Goal: Navigation & Orientation: Find specific page/section

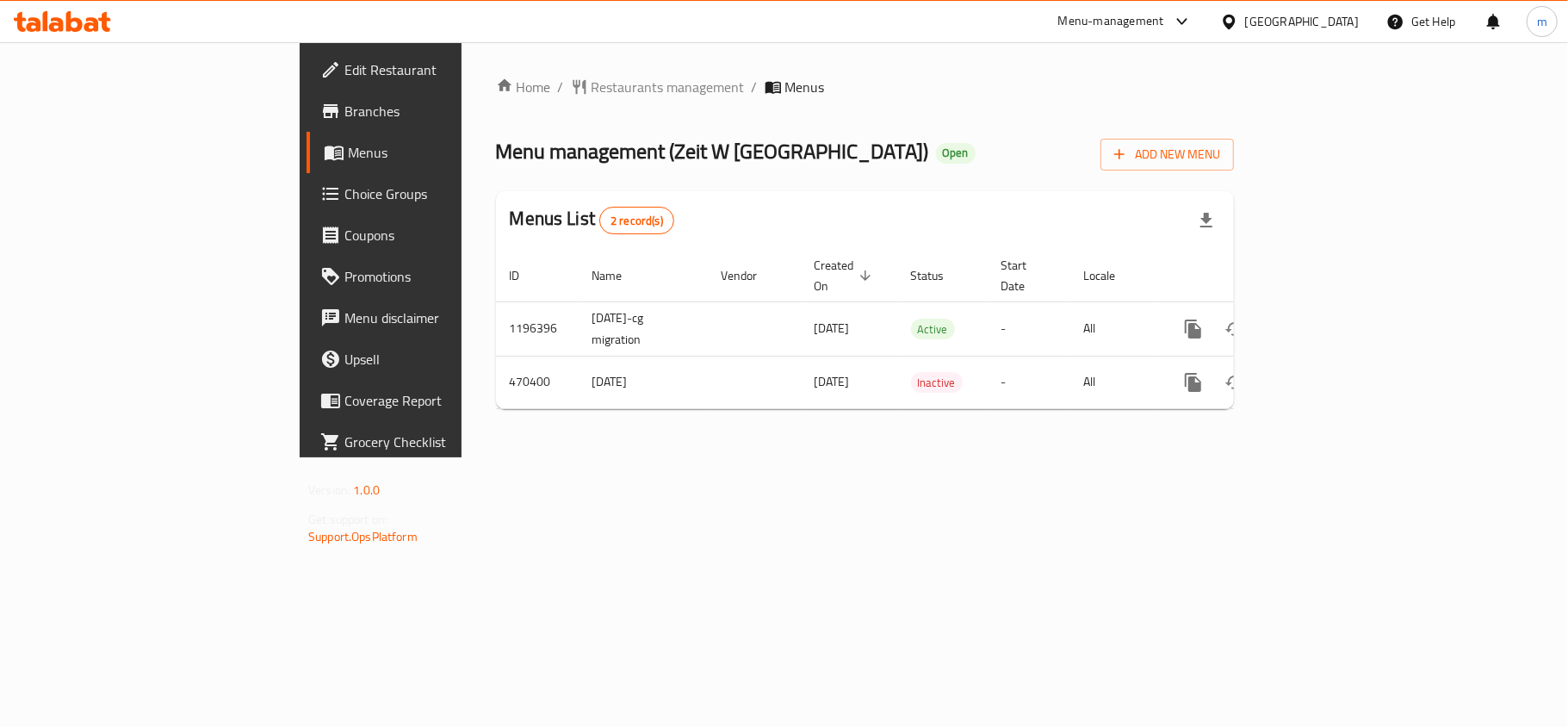
click at [344, 184] on span "Choice Groups" at bounding box center [446, 194] width 203 height 20
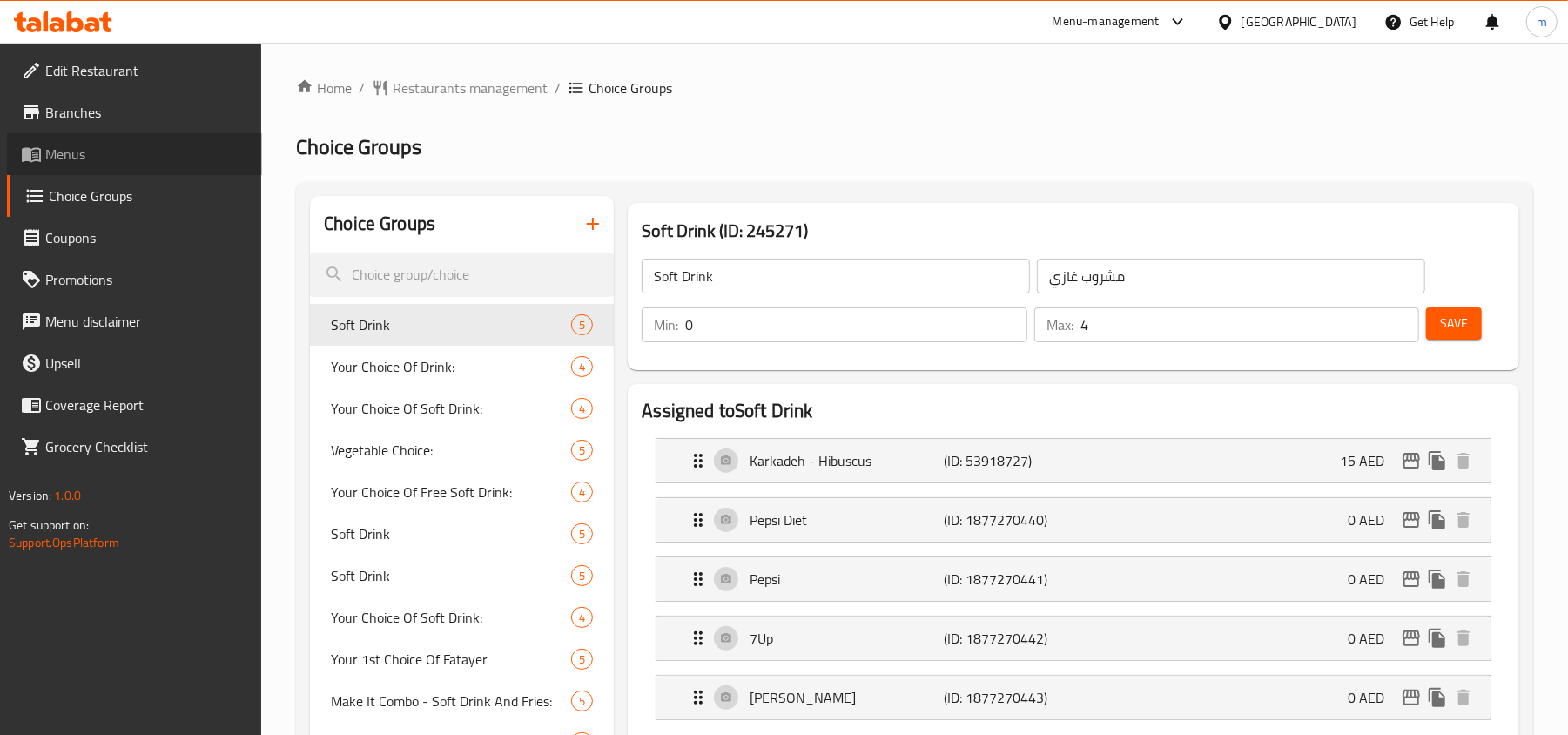
click at [71, 161] on span "Menus" at bounding box center [146, 154] width 203 height 21
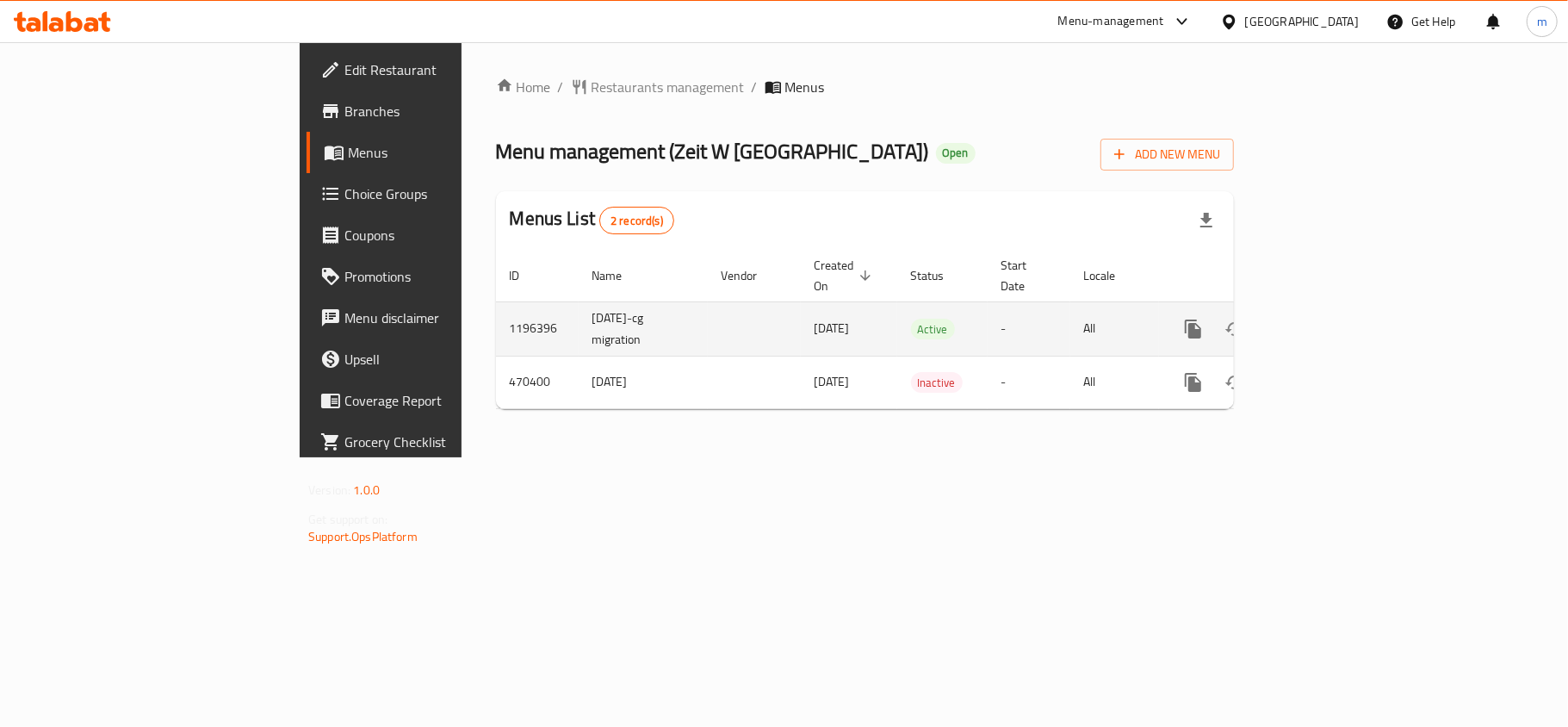
click at [1328, 319] on icon "enhanced table" at bounding box center [1317, 329] width 20 height 20
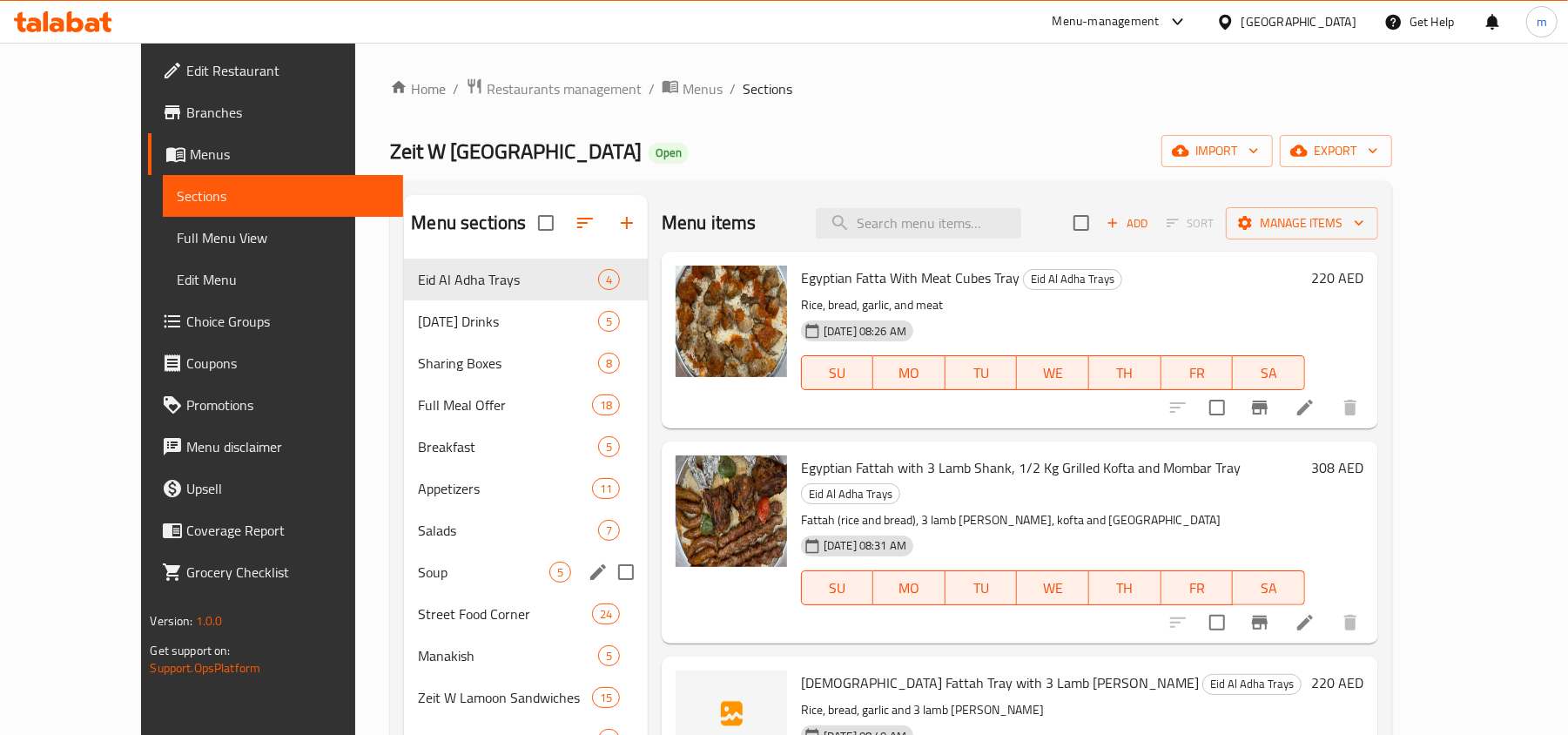
click at [404, 589] on div "Soup 5" at bounding box center [526, 572] width 244 height 42
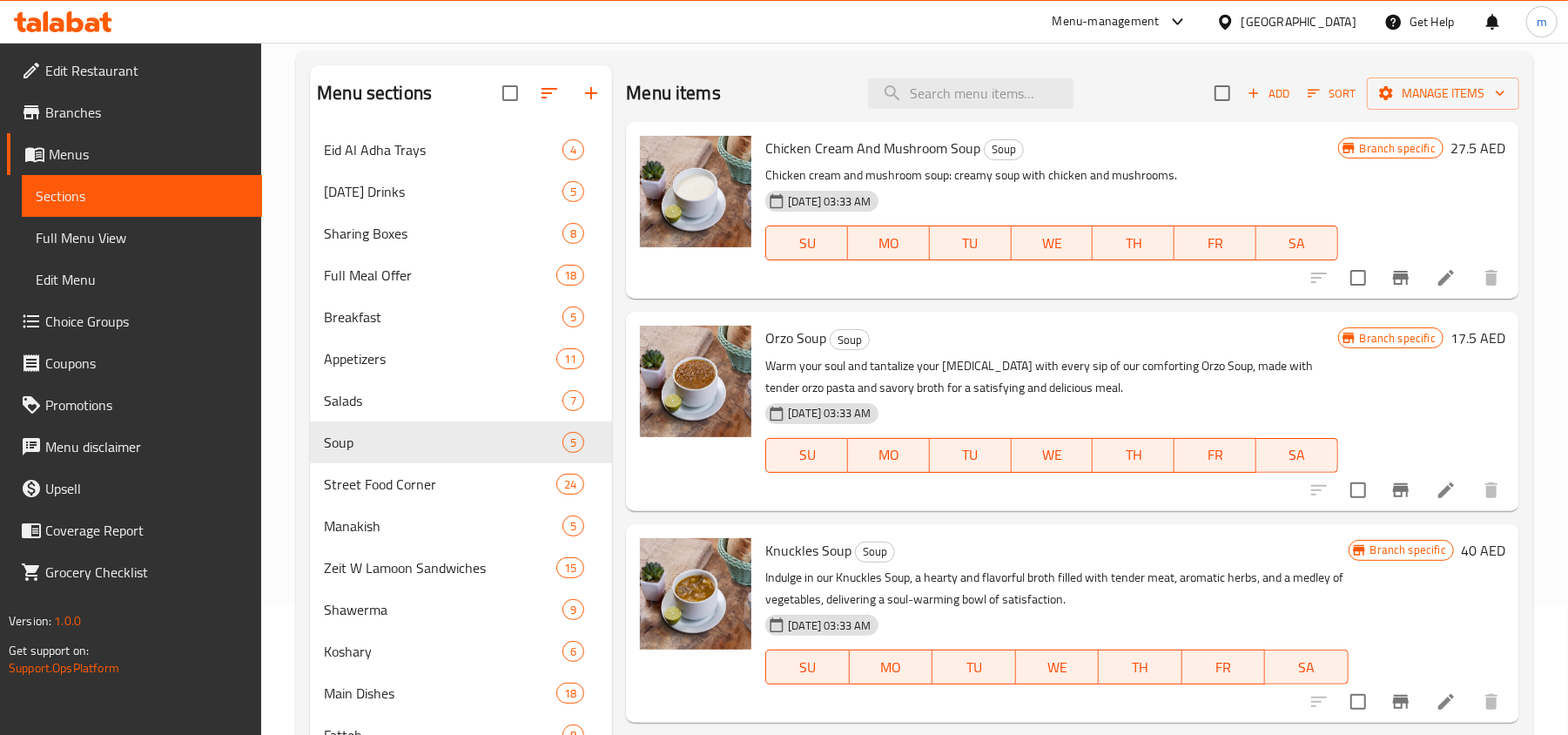
scroll to position [116, 0]
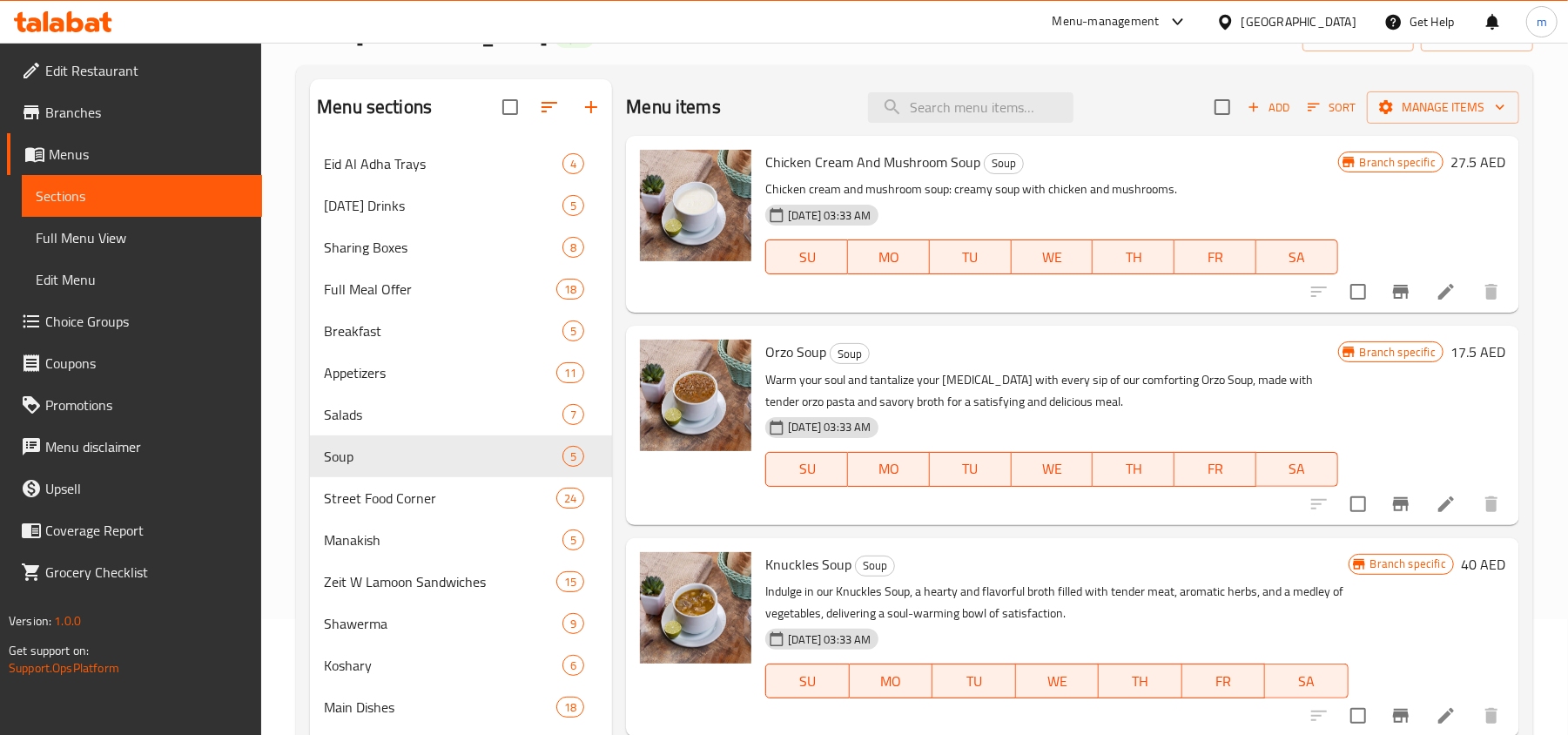
click at [68, 153] on span "Menus" at bounding box center [148, 154] width 199 height 21
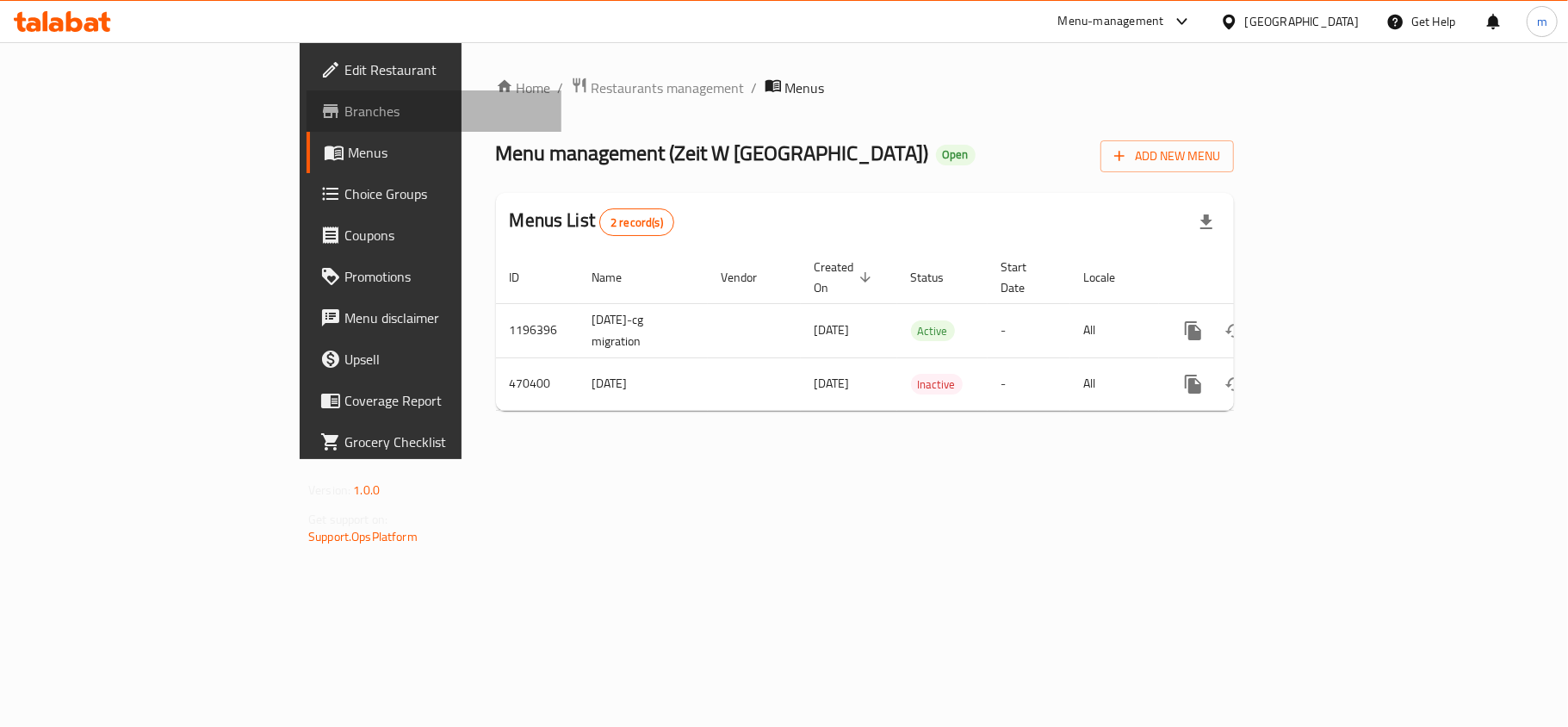
click at [344, 110] on span "Branches" at bounding box center [446, 111] width 203 height 20
